Goal: Register for event/course

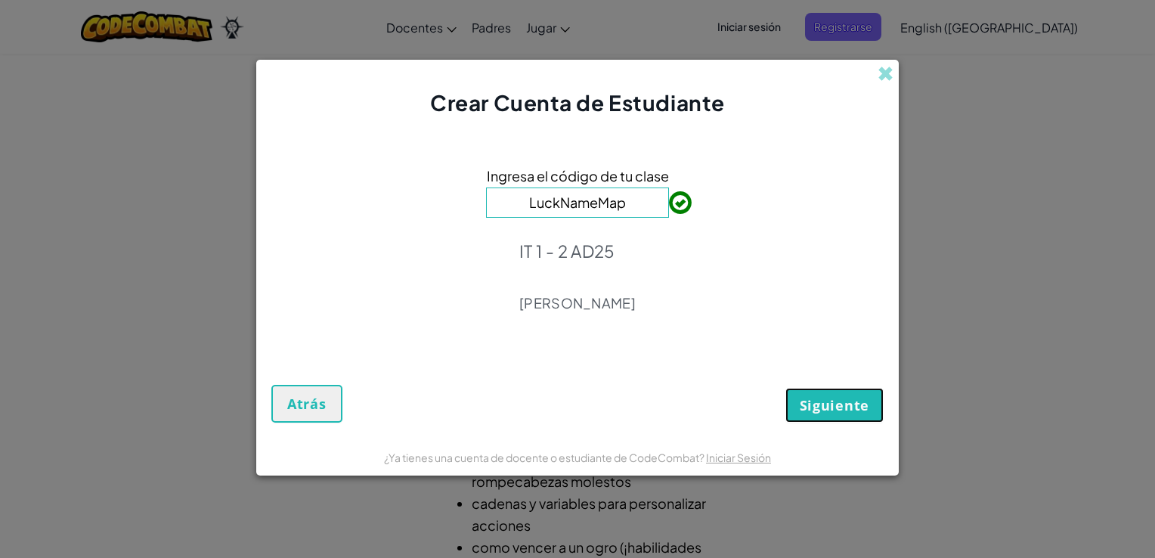
click at [828, 414] on button "Siguiente" at bounding box center [835, 405] width 98 height 35
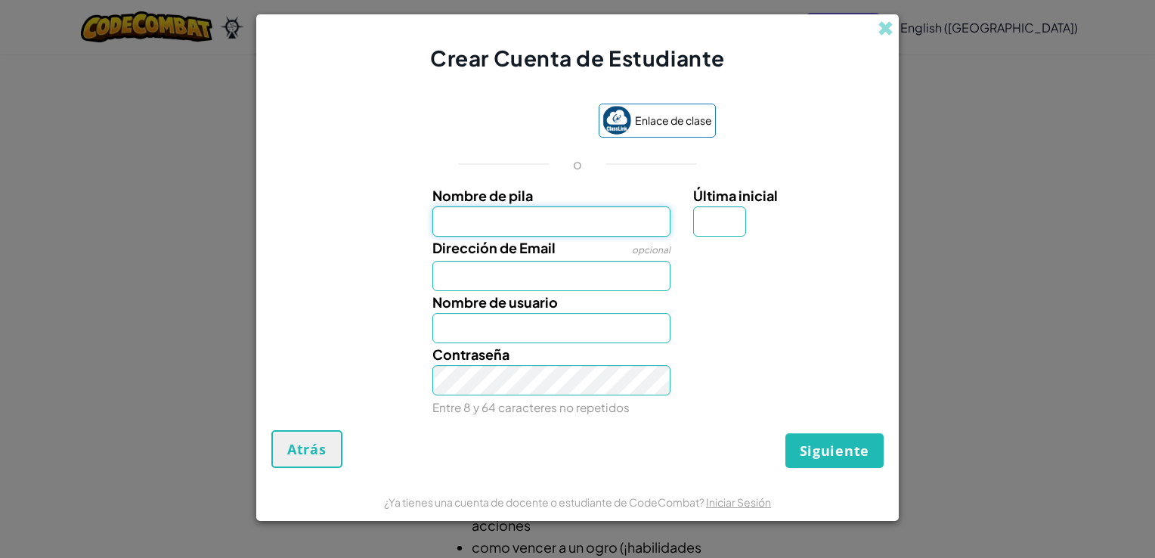
click at [465, 220] on input "Nombre de pila" at bounding box center [552, 221] width 239 height 30
type input "JORGE ANDRES"
type input "P"
type input "al07200261@tecmilenio.mx"
type input "JORGE ANDRESP"
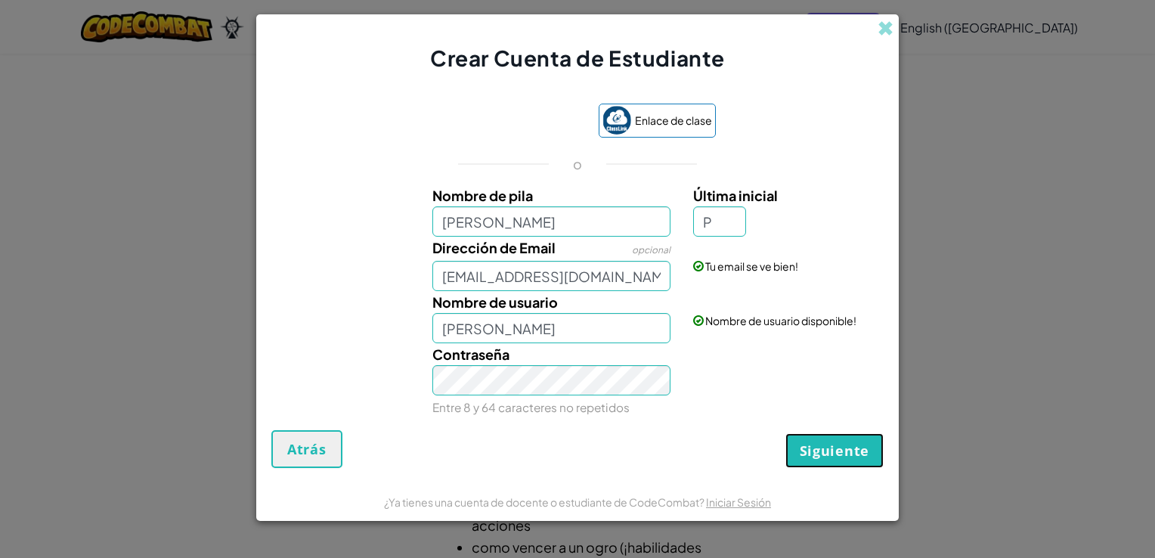
click at [811, 455] on span "Siguiente" at bounding box center [835, 451] width 70 height 18
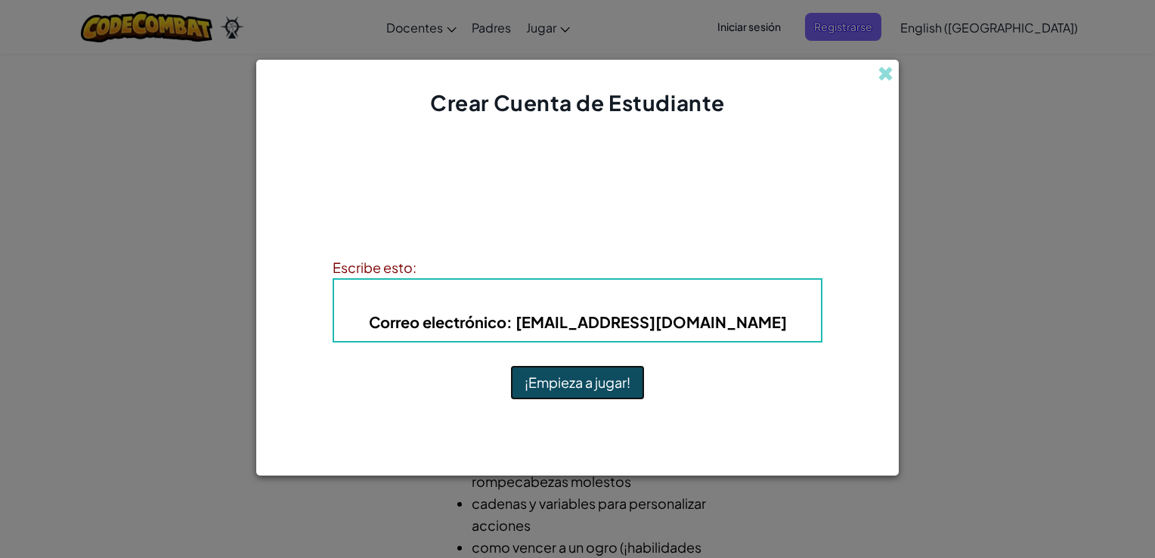
click at [617, 377] on button "¡Empieza a jugar!" at bounding box center [577, 382] width 135 height 35
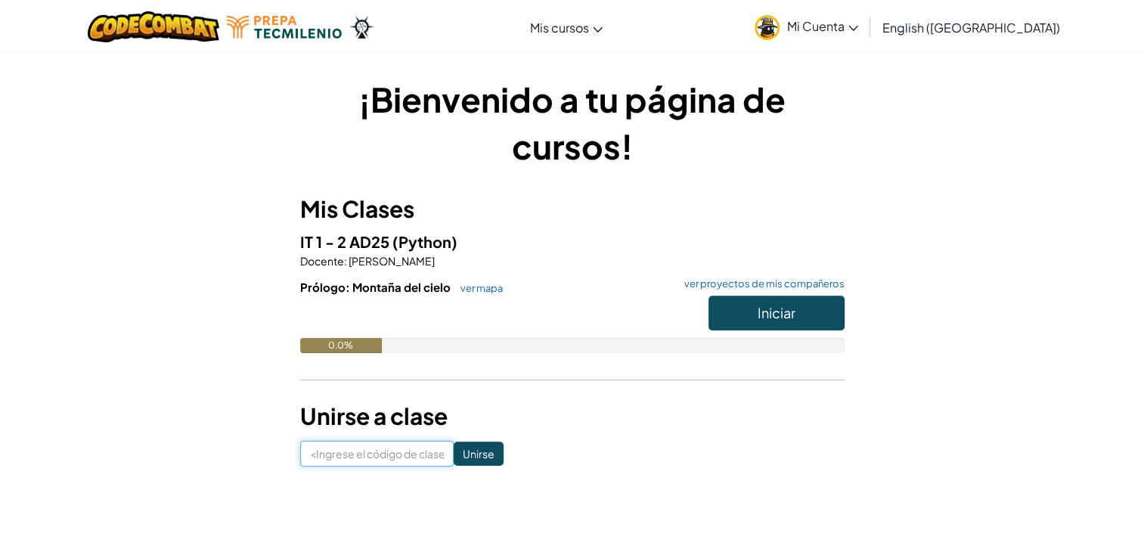
click at [403, 448] on input at bounding box center [376, 454] width 153 height 26
click at [1005, 159] on div "¡Bienvenido a tu página de cursos! Mis Clases IT 1 - 2 AD25 (Python) Docente : …" at bounding box center [572, 271] width 885 height 391
click at [790, 309] on span "Iniciar" at bounding box center [777, 312] width 38 height 17
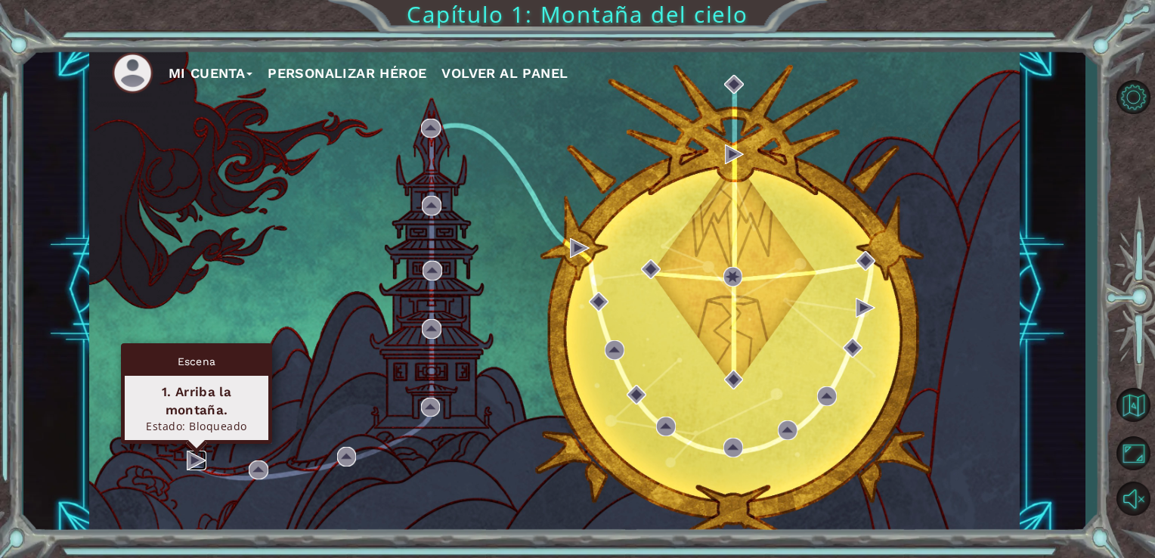
click at [188, 459] on img at bounding box center [197, 461] width 20 height 20
